Goal: Book appointment/travel/reservation

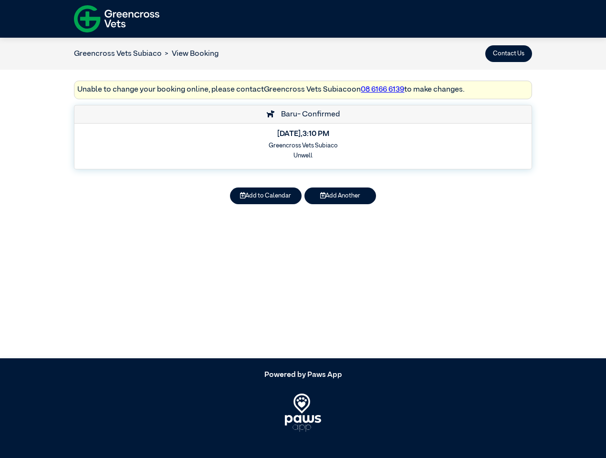
click at [508, 53] on button "Contact Us" at bounding box center [508, 53] width 47 height 17
click at [266, 196] on button "Add to Calendar" at bounding box center [266, 195] width 72 height 17
click at [340, 196] on button "Add Another" at bounding box center [340, 195] width 72 height 17
